Goal: Check status: Check status

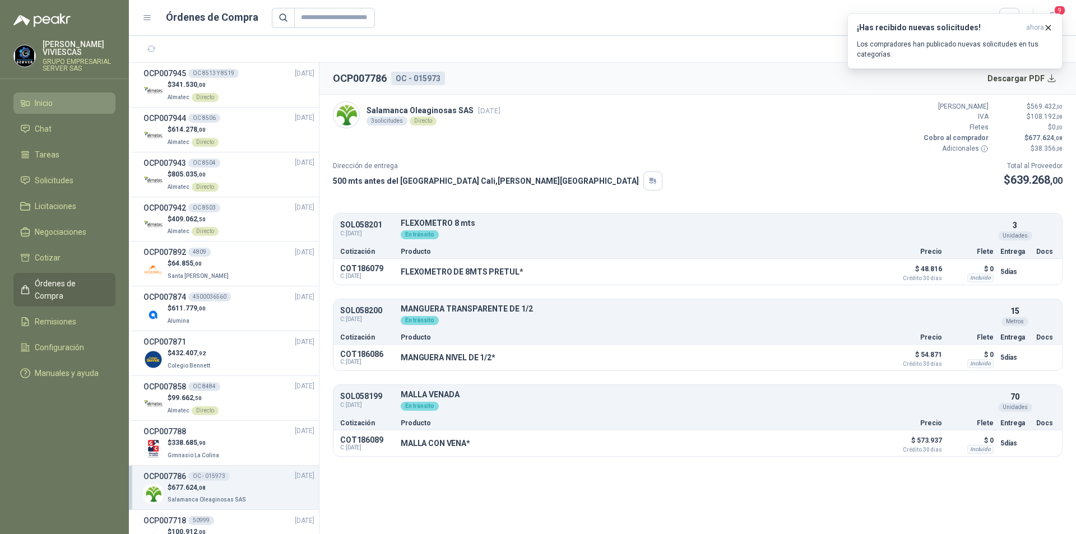
click at [46, 99] on span "Inicio" at bounding box center [44, 103] width 18 height 12
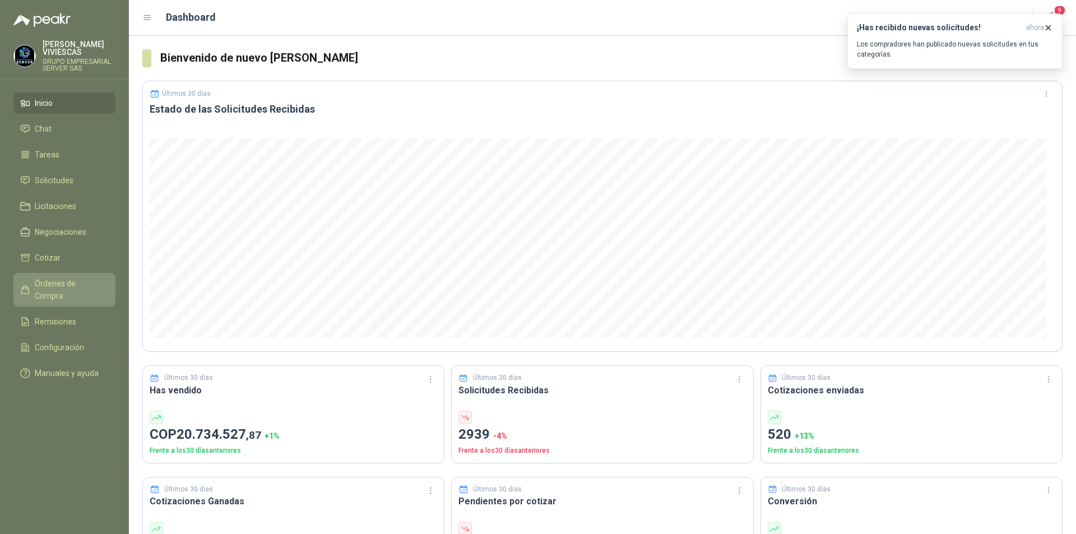
click at [66, 280] on span "Órdenes de Compra" at bounding box center [70, 290] width 70 height 25
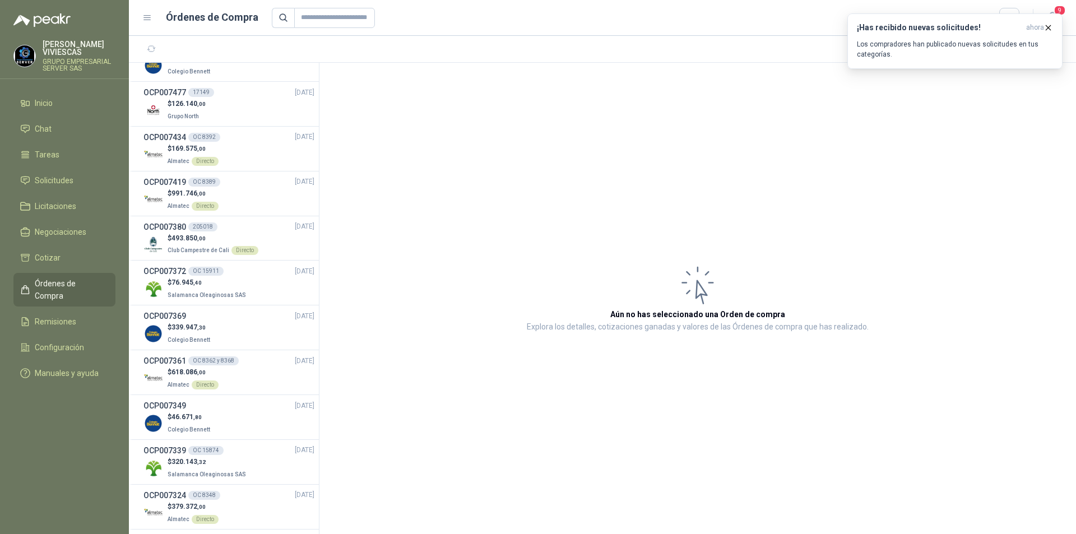
scroll to position [1782, 0]
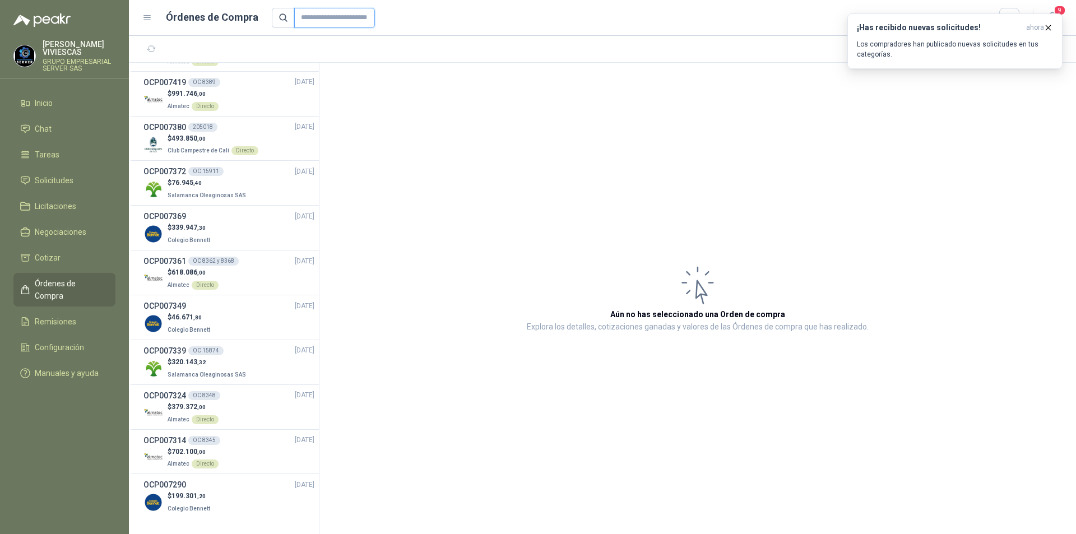
click at [329, 21] on input "text" at bounding box center [334, 18] width 81 height 20
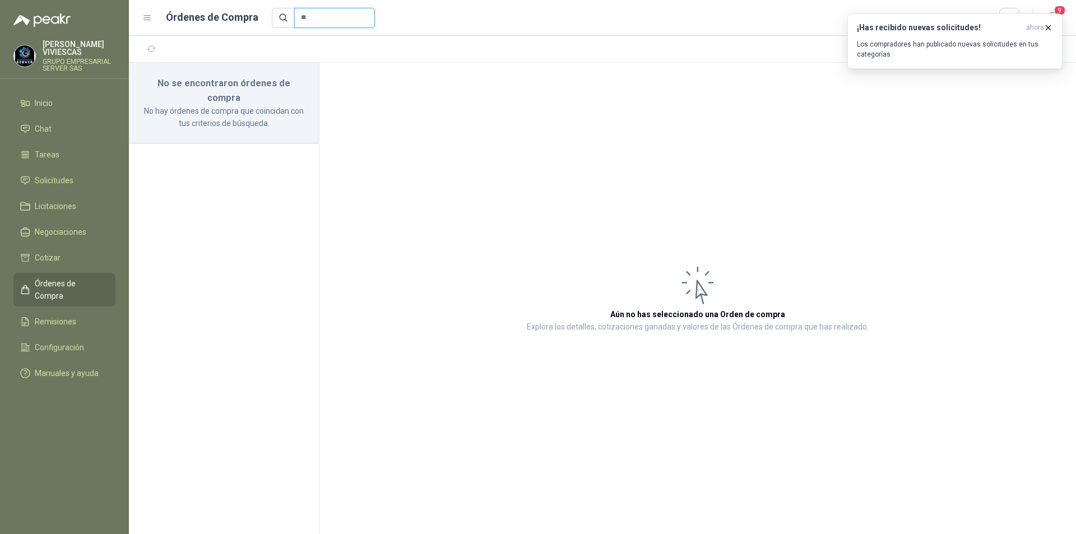
type input "*"
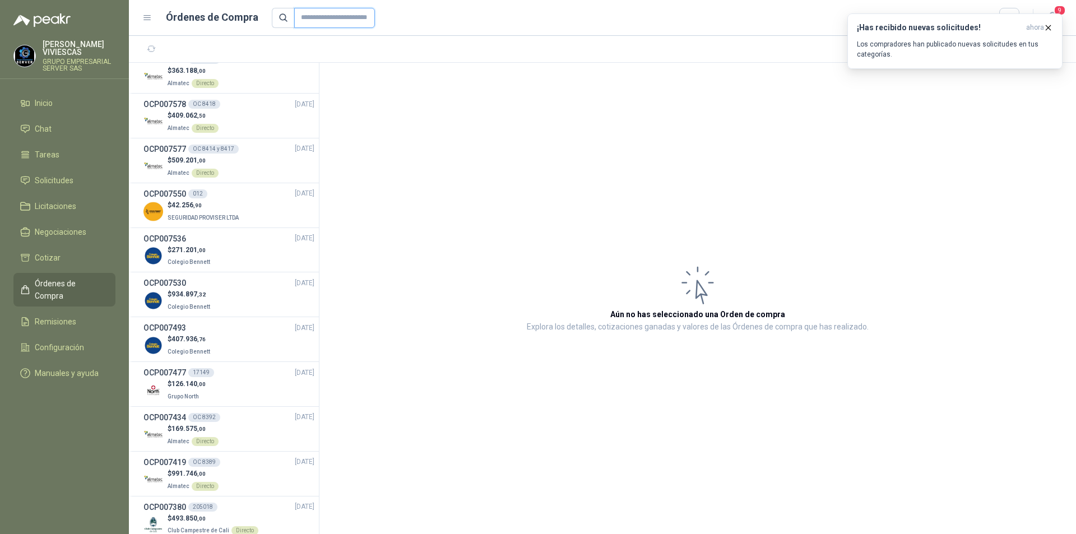
scroll to position [1782, 0]
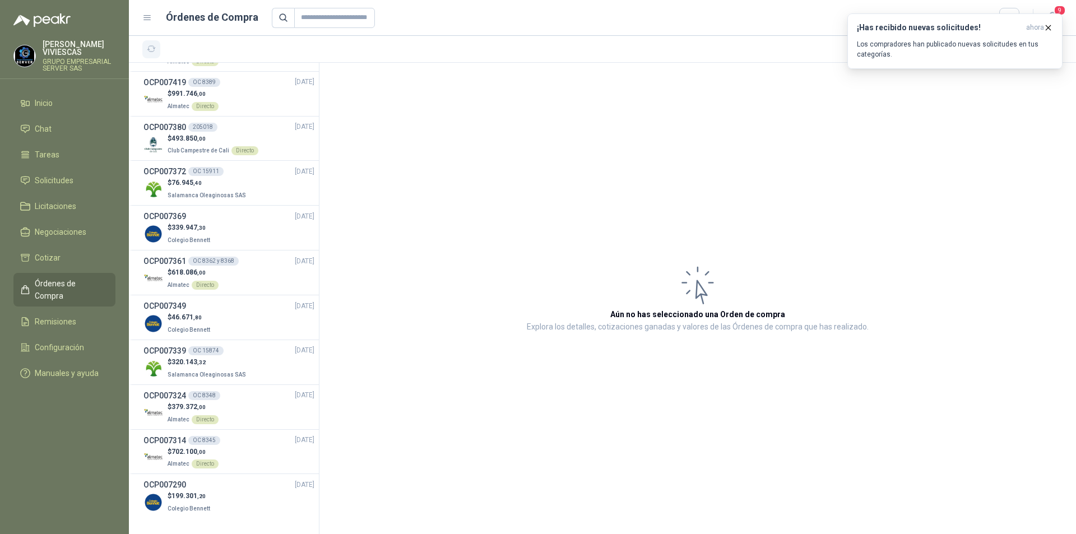
click at [147, 48] on icon "button" at bounding box center [152, 49] width 10 height 10
click at [1050, 26] on icon "button" at bounding box center [1049, 28] width 10 height 10
click at [1061, 50] on button "button" at bounding box center [1054, 49] width 18 height 18
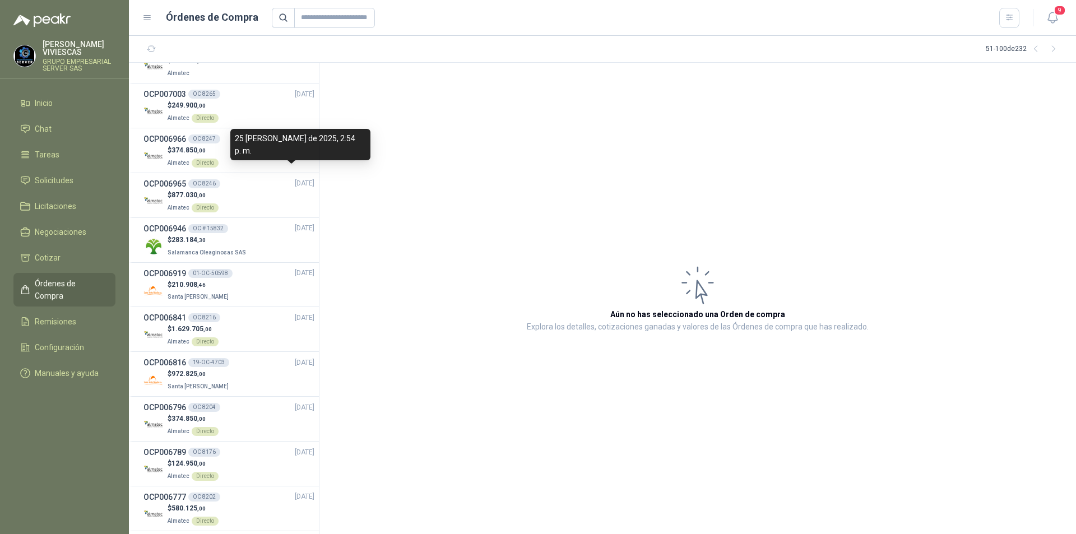
scroll to position [841, 0]
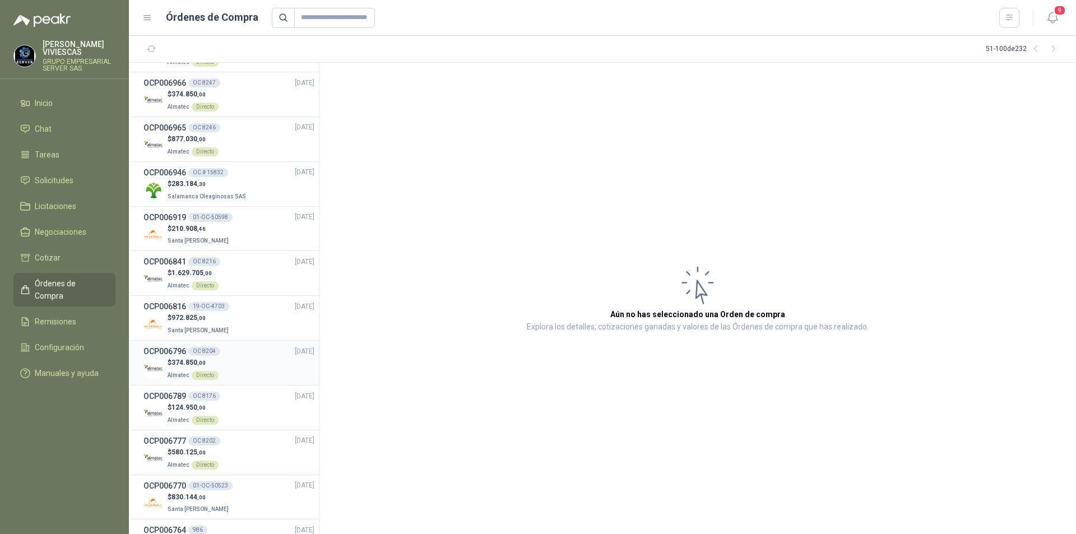
click at [244, 363] on div "$ 374.850 ,00 Almatec Directo" at bounding box center [229, 369] width 171 height 23
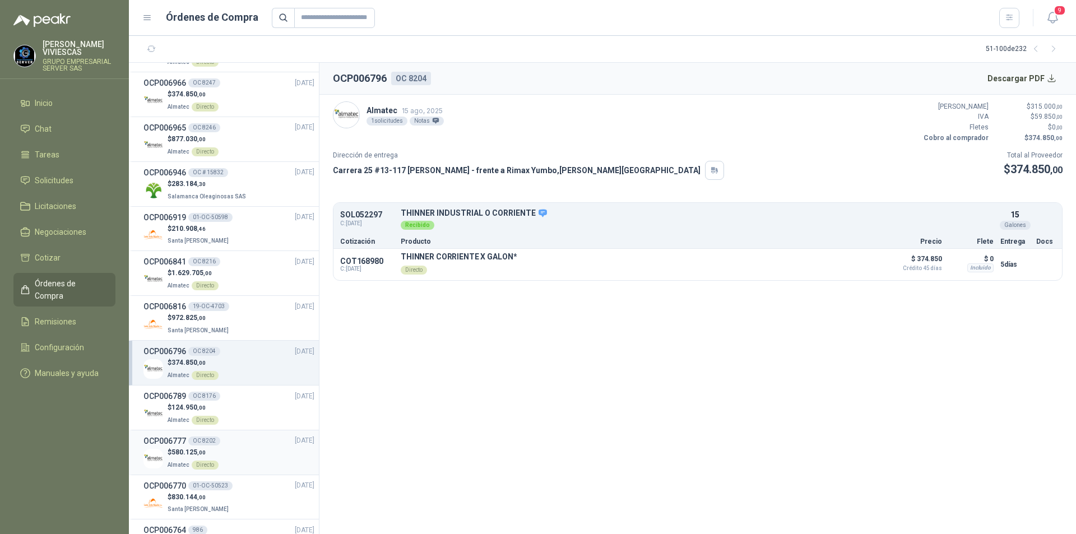
click at [245, 445] on div "OCP006777 OC 8202 [DATE]" at bounding box center [229, 441] width 171 height 12
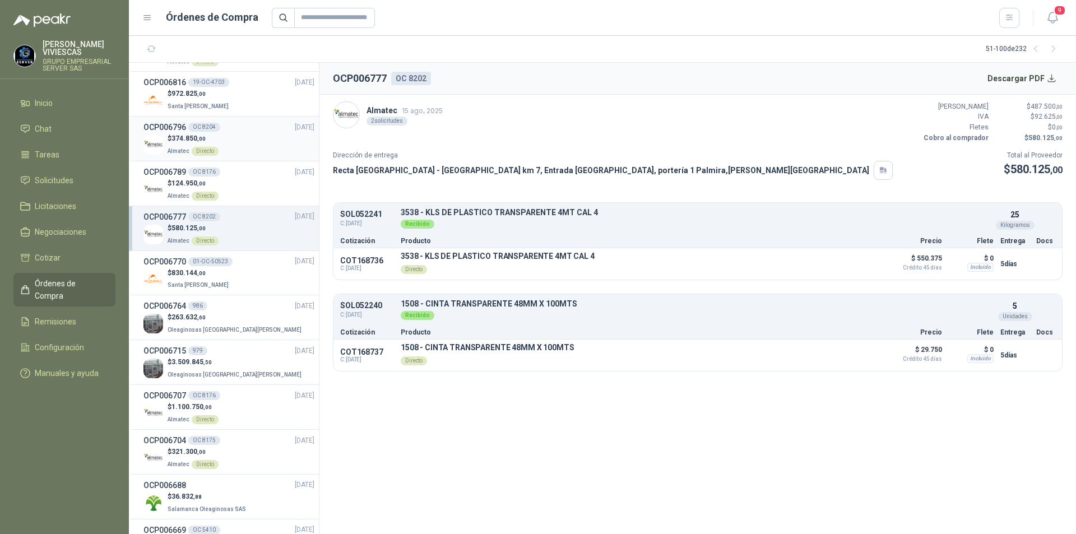
scroll to position [1121, 0]
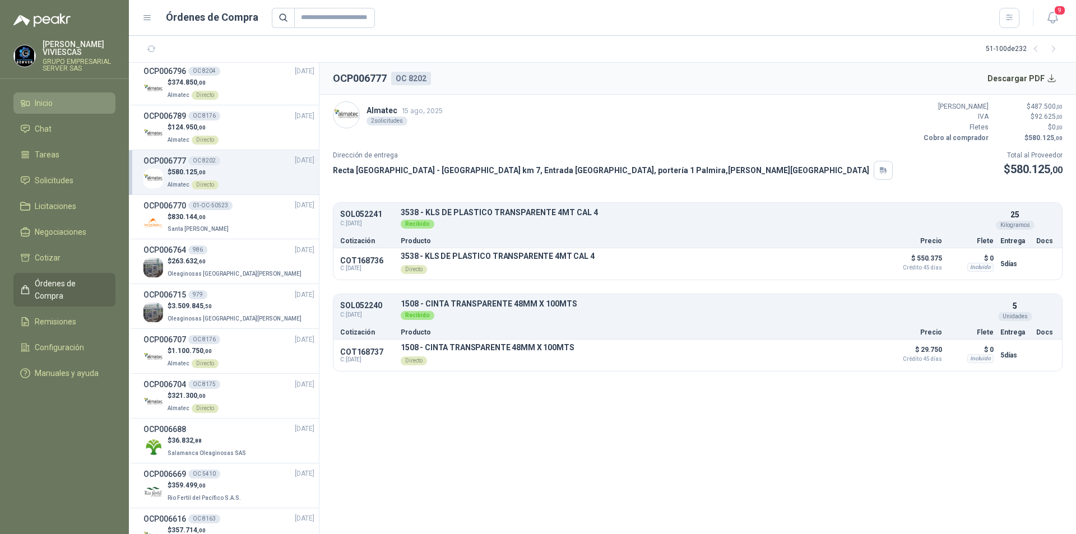
click at [64, 108] on li "Inicio" at bounding box center [64, 103] width 89 height 12
